Goal: Task Accomplishment & Management: Manage account settings

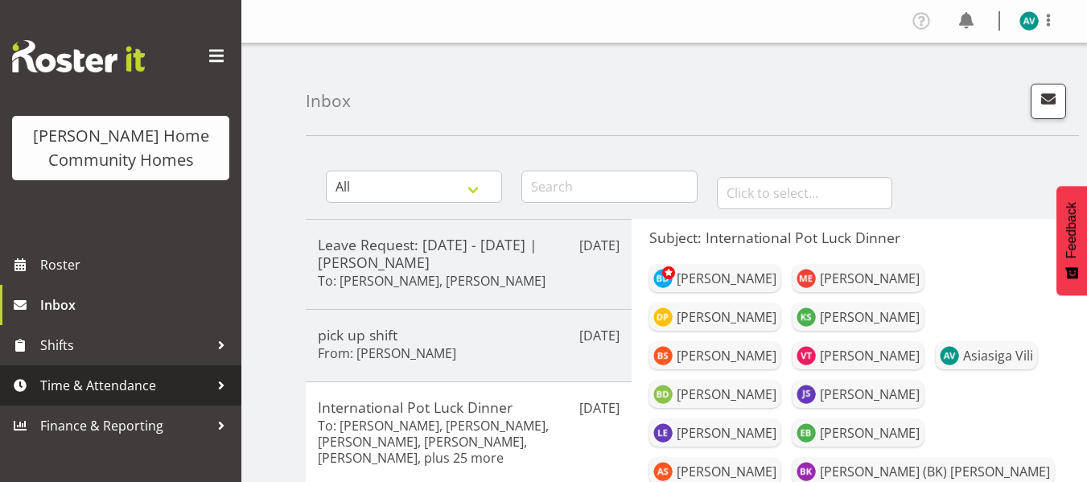
click at [98, 381] on span "Time & Attendance" at bounding box center [124, 385] width 169 height 24
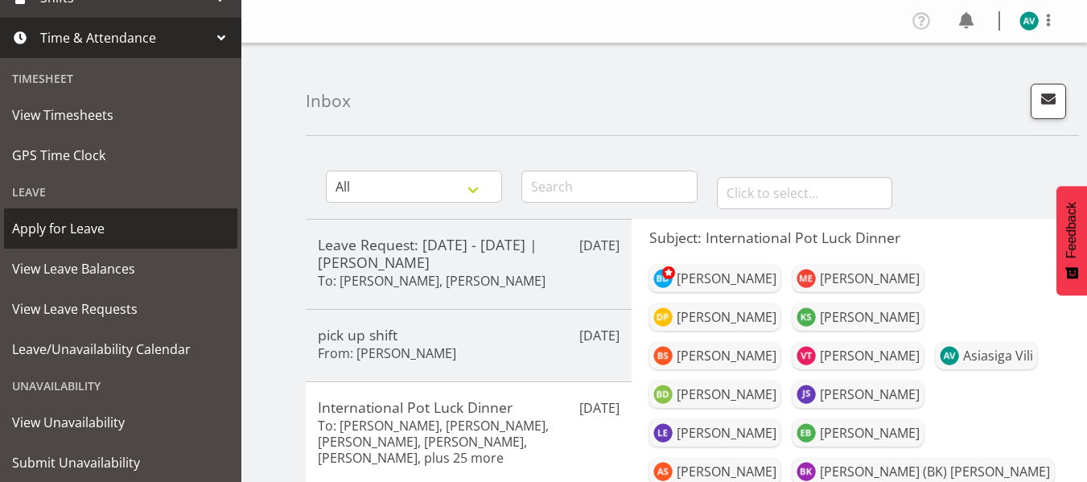
scroll to position [349, 0]
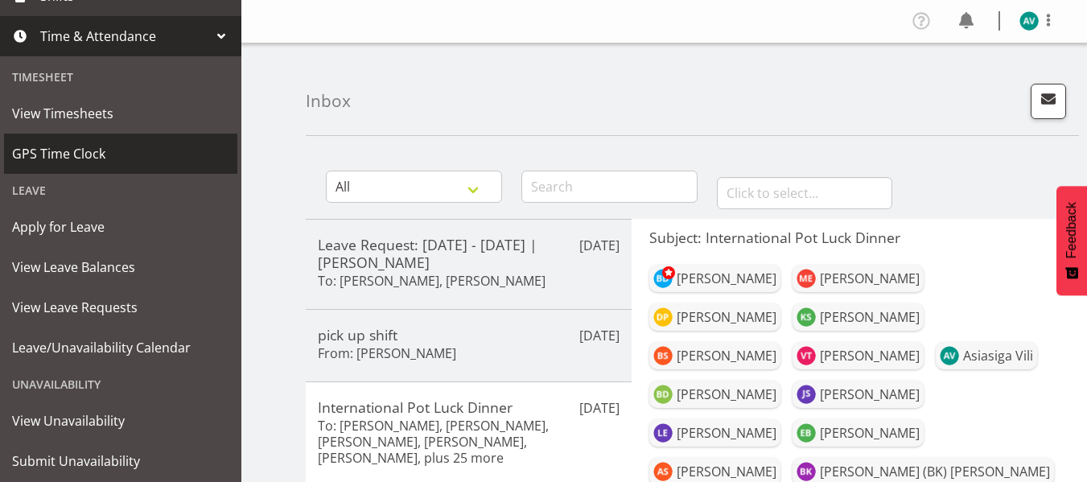
click at [83, 152] on span "GPS Time Clock" at bounding box center [120, 154] width 217 height 24
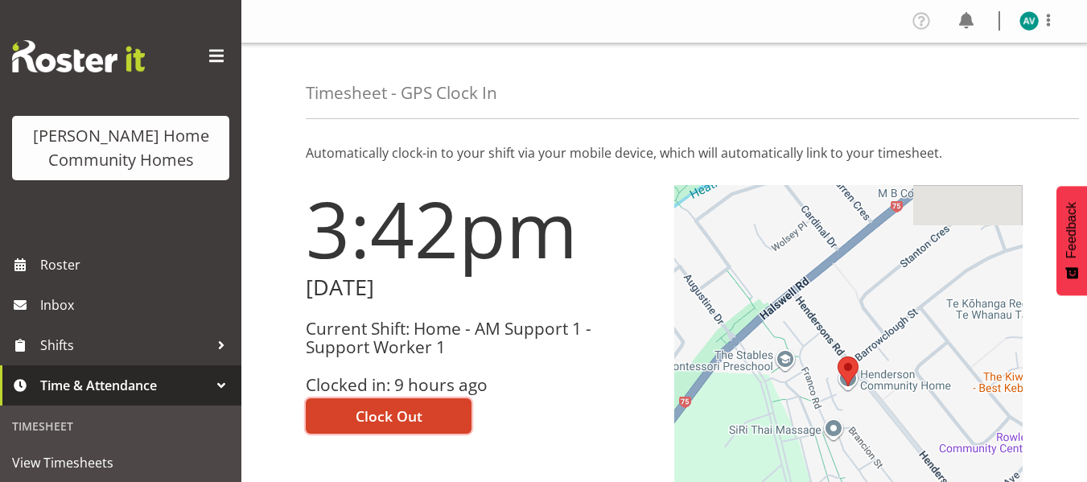
click at [393, 415] on span "Clock Out" at bounding box center [389, 416] width 67 height 21
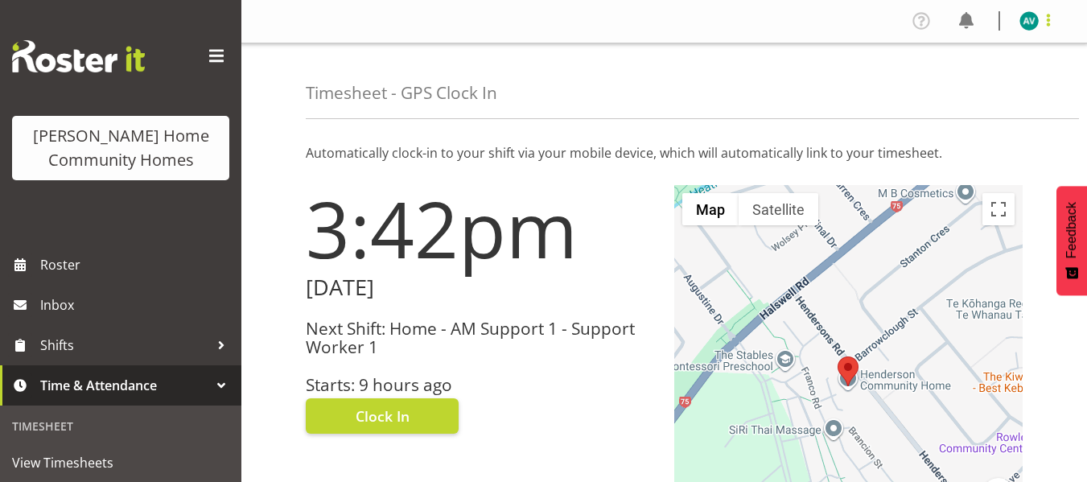
click at [1039, 25] on span at bounding box center [1048, 19] width 19 height 19
click at [935, 83] on link "Log Out" at bounding box center [981, 84] width 154 height 29
